Goal: Information Seeking & Learning: Learn about a topic

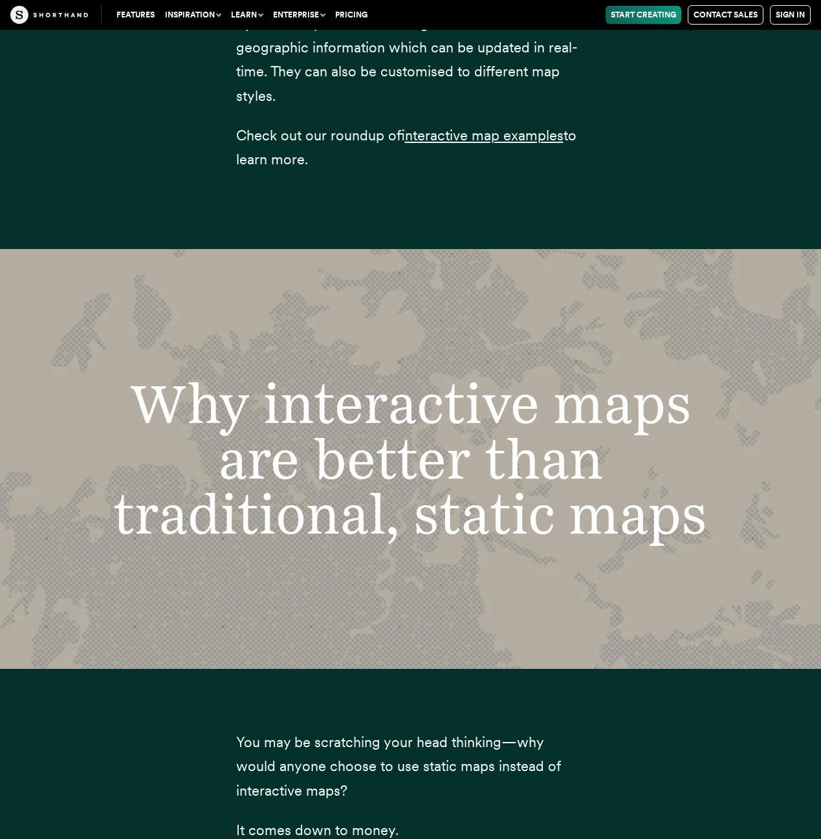
scroll to position [2782, 0]
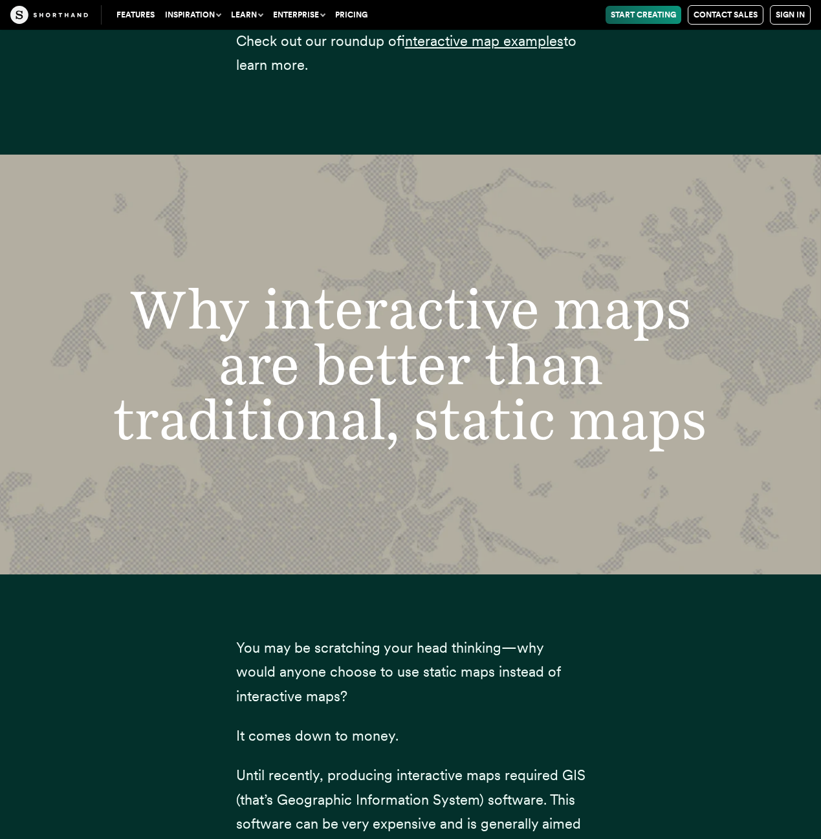
click at [347, 14] on link "Pricing" at bounding box center [351, 15] width 43 height 18
click at [662, 13] on link "Start Creating" at bounding box center [644, 15] width 76 height 18
drag, startPoint x: 180, startPoint y: 82, endPoint x: 196, endPoint y: 54, distance: 31.6
